Goal: Transaction & Acquisition: Download file/media

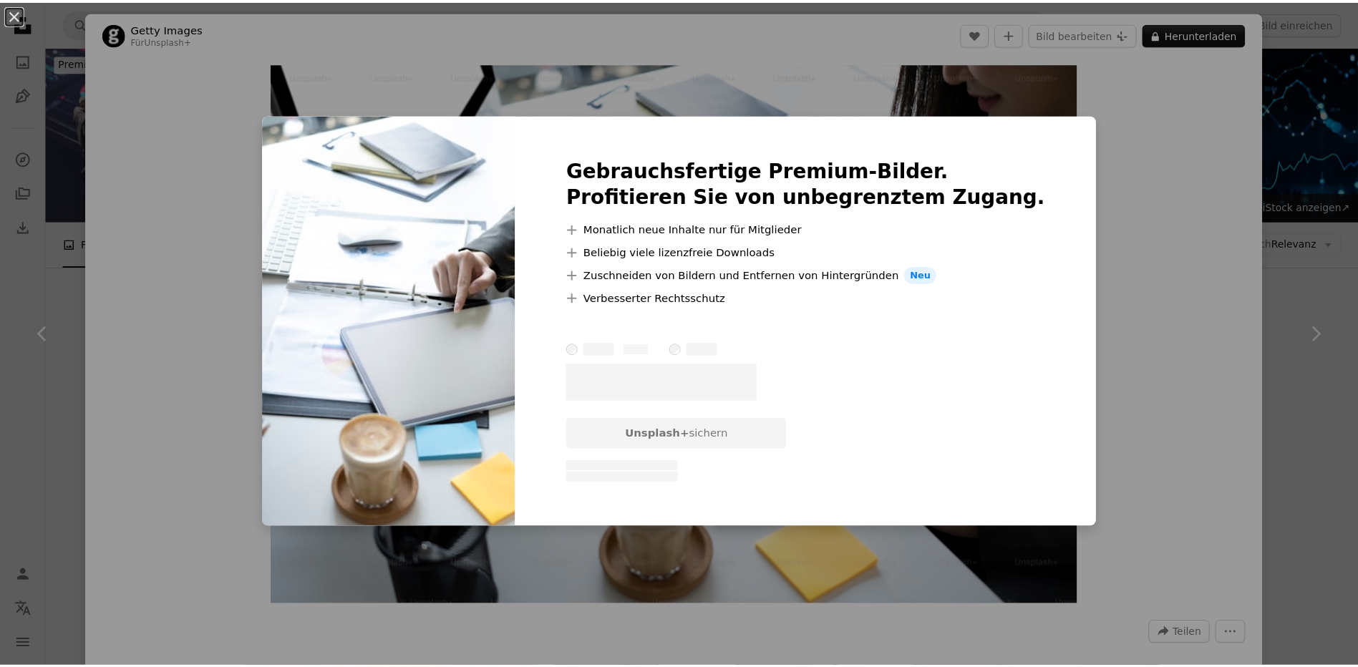
scroll to position [1789, 0]
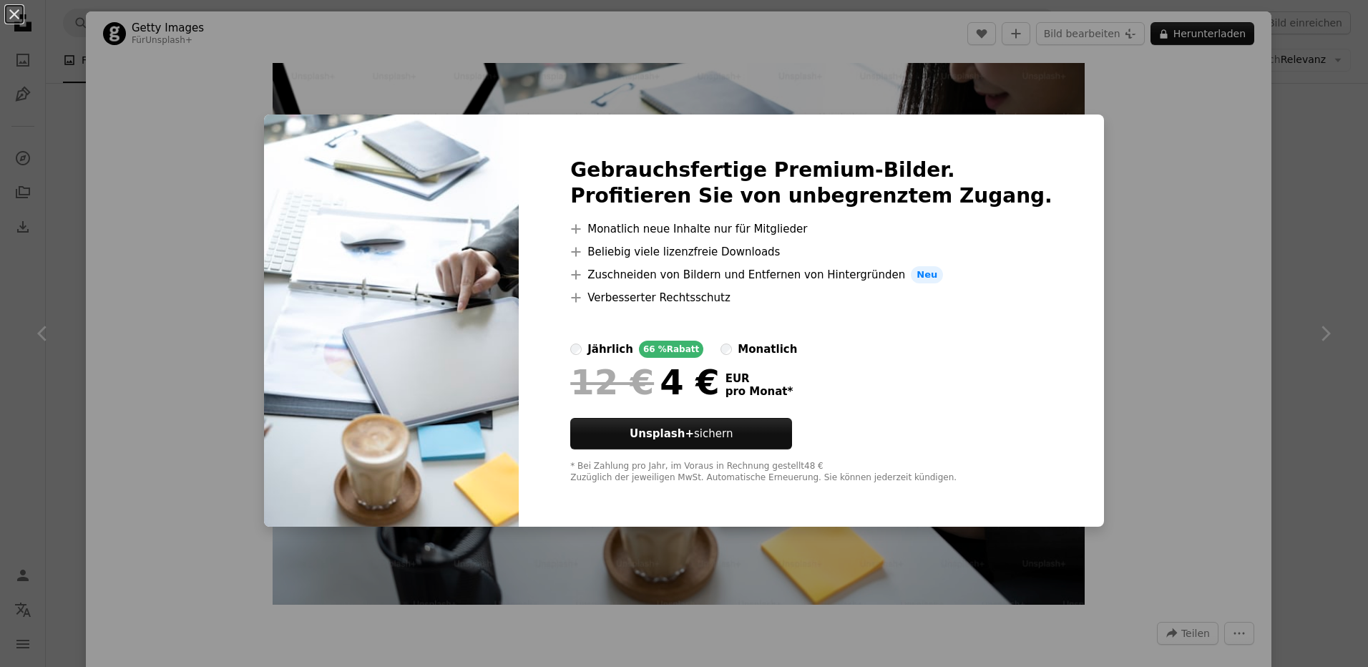
click at [1127, 141] on div "An X shape Gebrauchsfertige Premium-Bilder. Profitieren Sie von unbegrenztem Zu…" at bounding box center [684, 333] width 1368 height 667
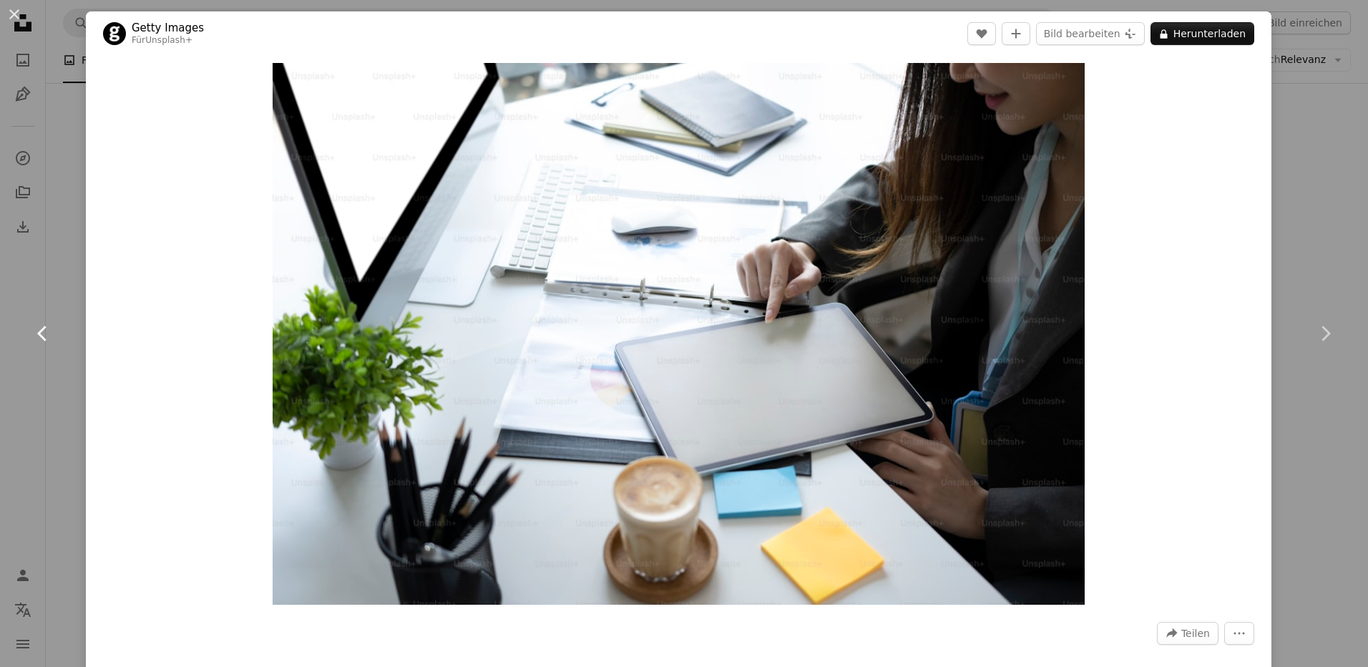
click at [52, 307] on link "Chevron left" at bounding box center [43, 333] width 86 height 137
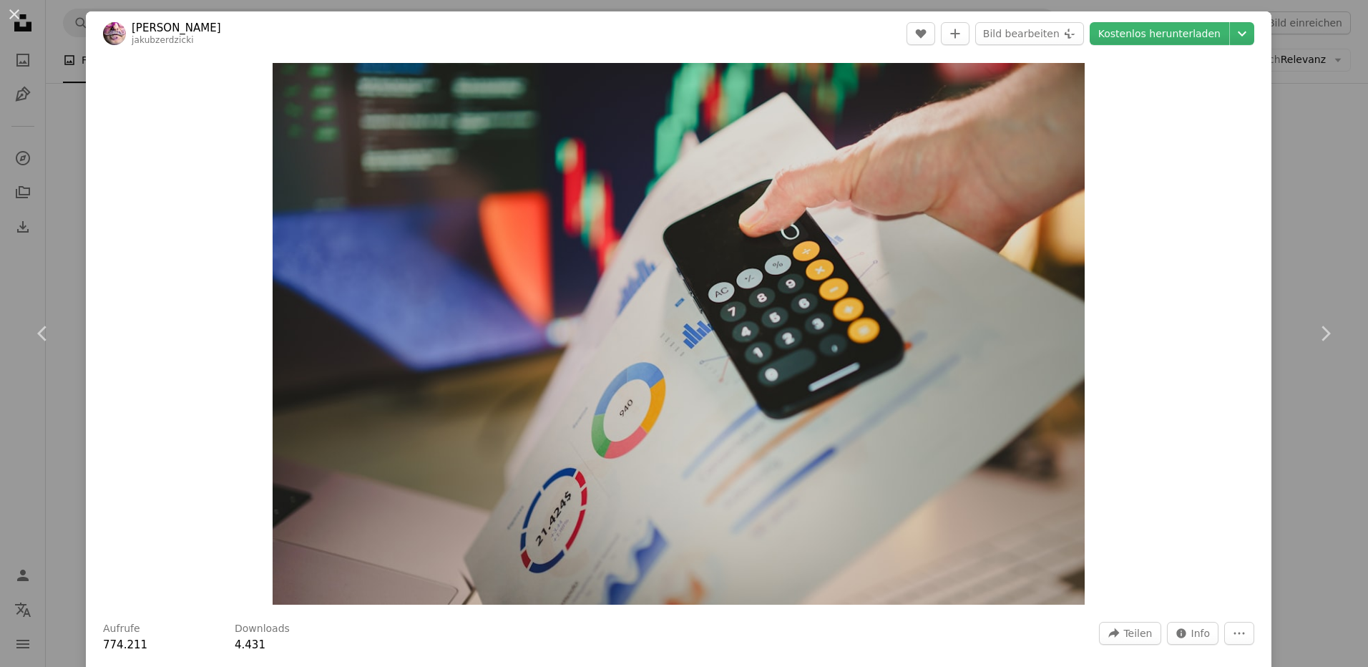
click at [1368, 139] on html "**********" at bounding box center [684, 631] width 1368 height 4840
click at [1327, 140] on div "An X shape Chevron left Chevron right [PERSON_NAME] jakubzerdzicki A heart A pl…" at bounding box center [684, 333] width 1368 height 667
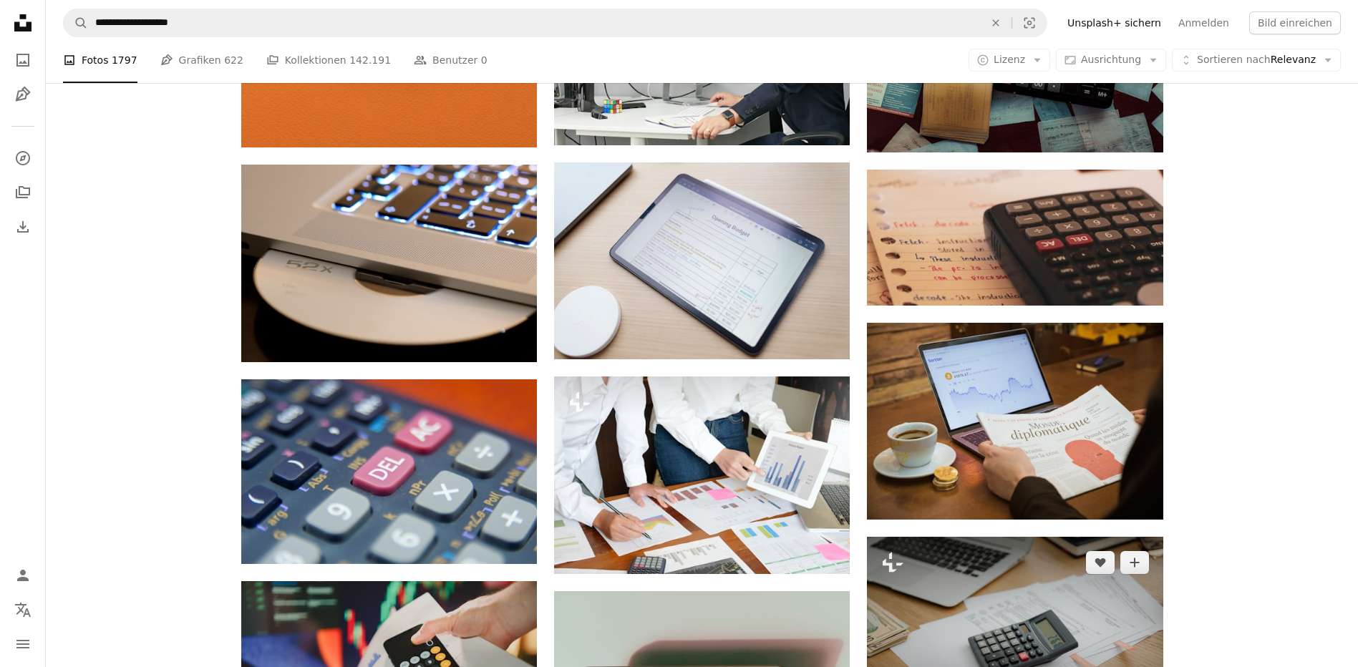
scroll to position [787, 0]
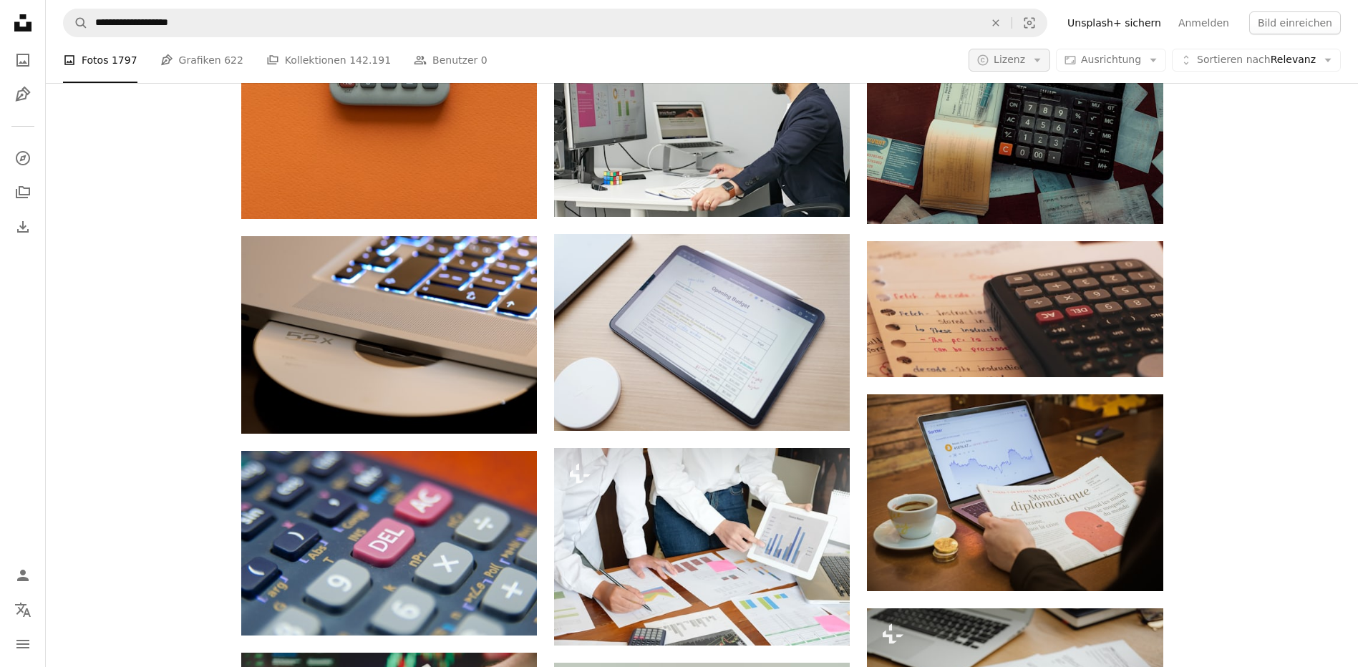
click at [1044, 62] on icon "Arrow down" at bounding box center [1037, 60] width 13 height 13
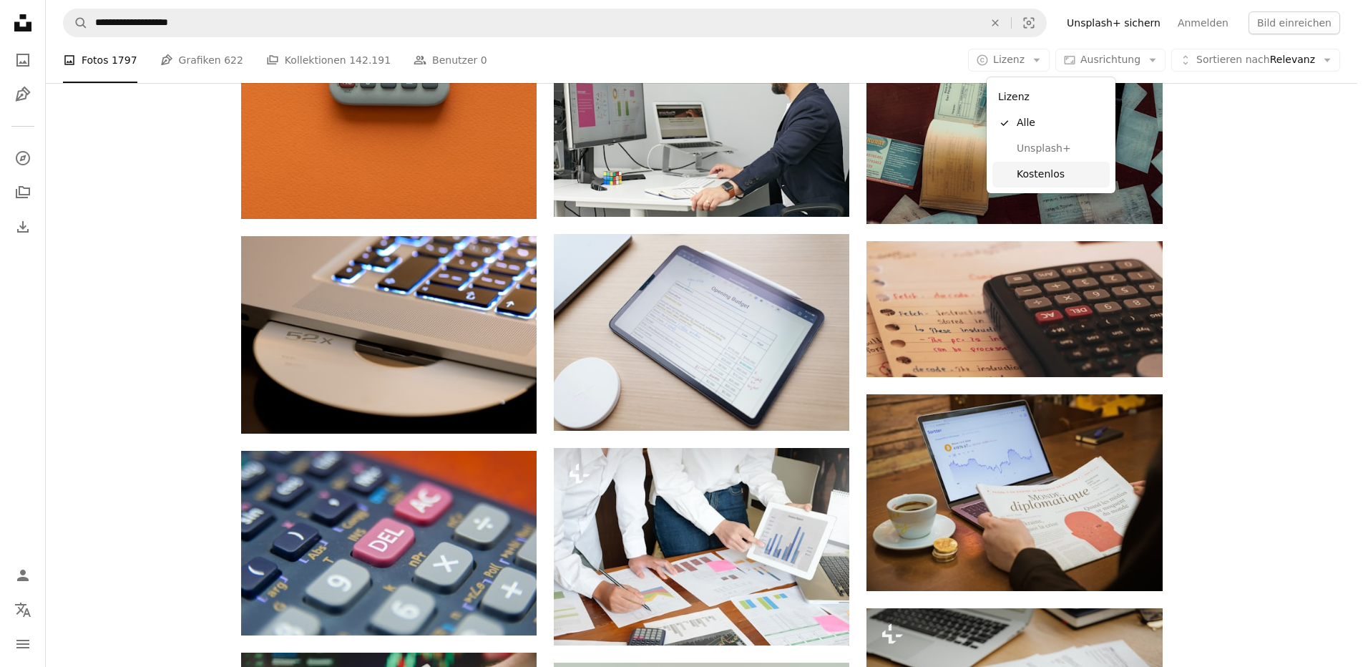
click at [1044, 169] on span "Kostenlos" at bounding box center [1060, 174] width 87 height 14
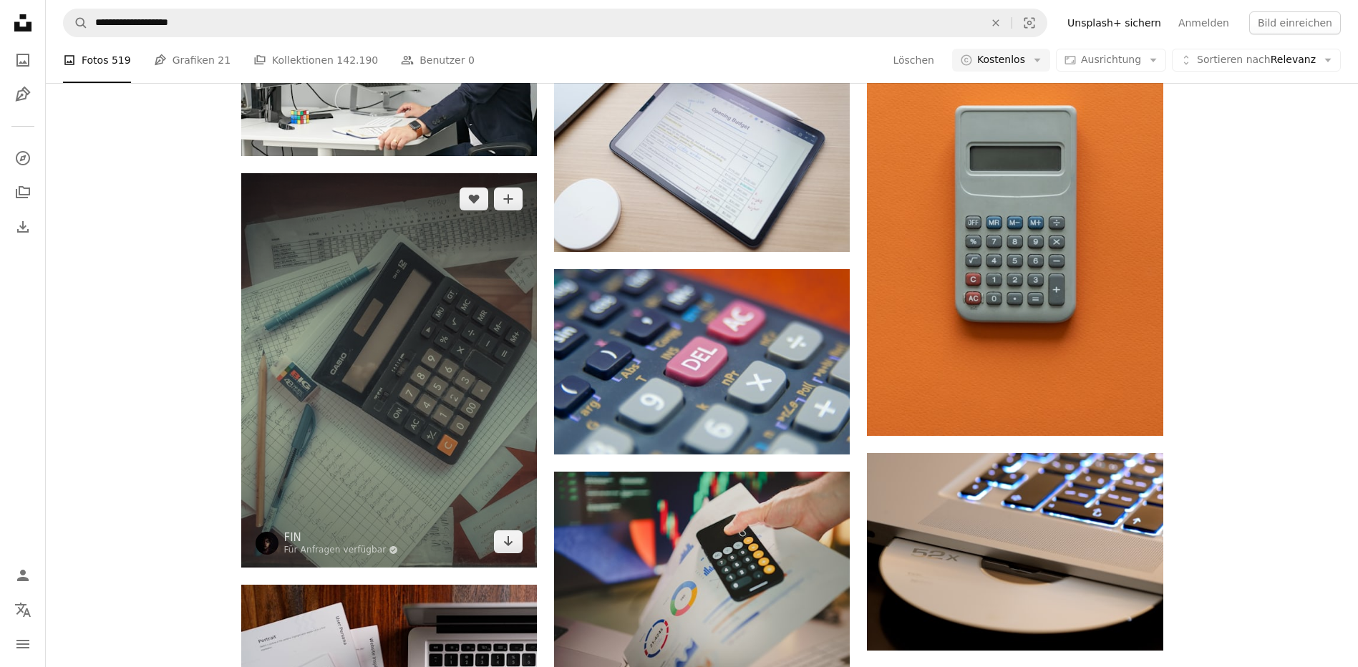
scroll to position [787, 0]
click at [507, 539] on icon "Arrow pointing down" at bounding box center [507, 541] width 11 height 17
